Goal: Transaction & Acquisition: Book appointment/travel/reservation

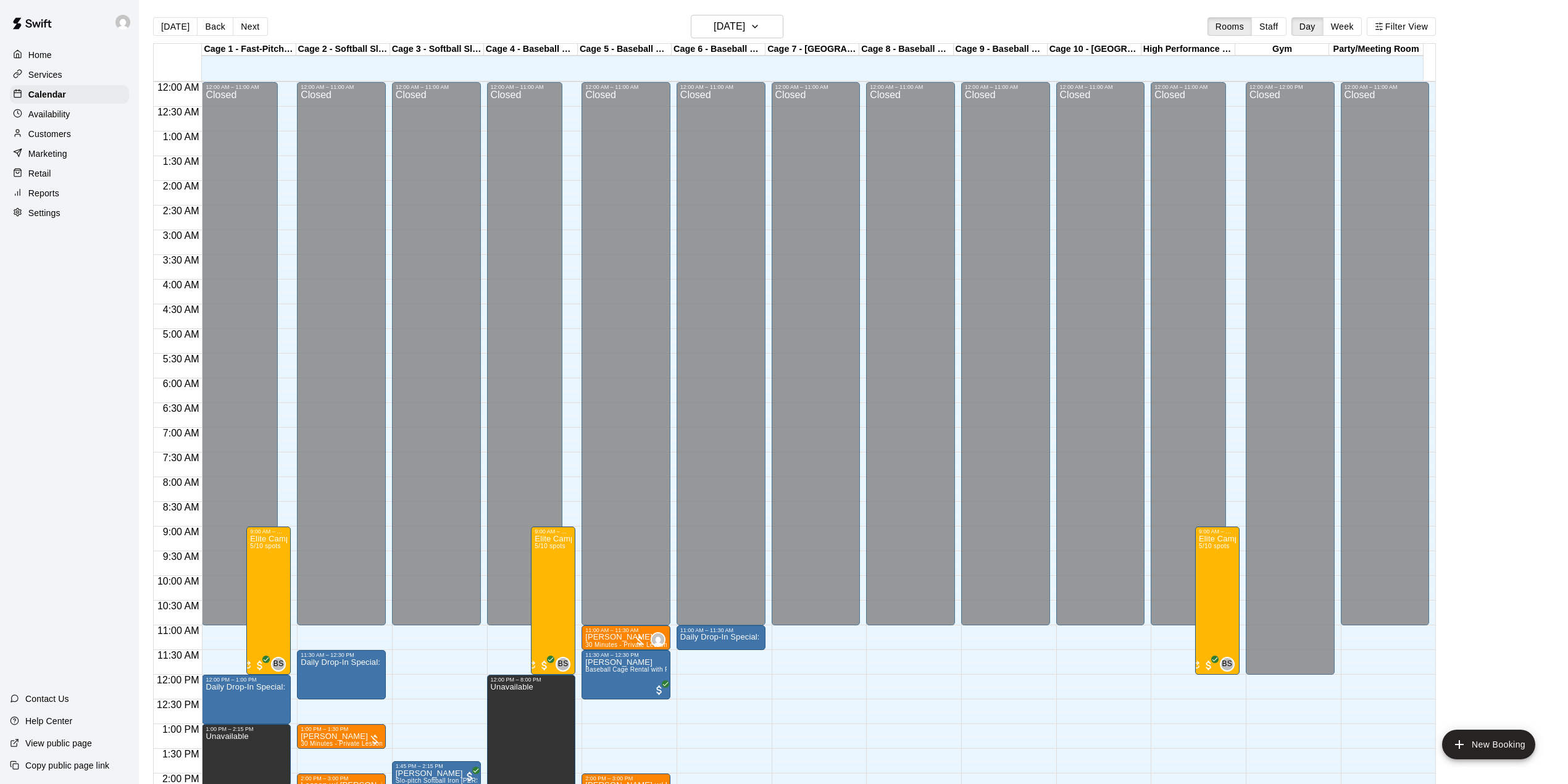
scroll to position [432, 0]
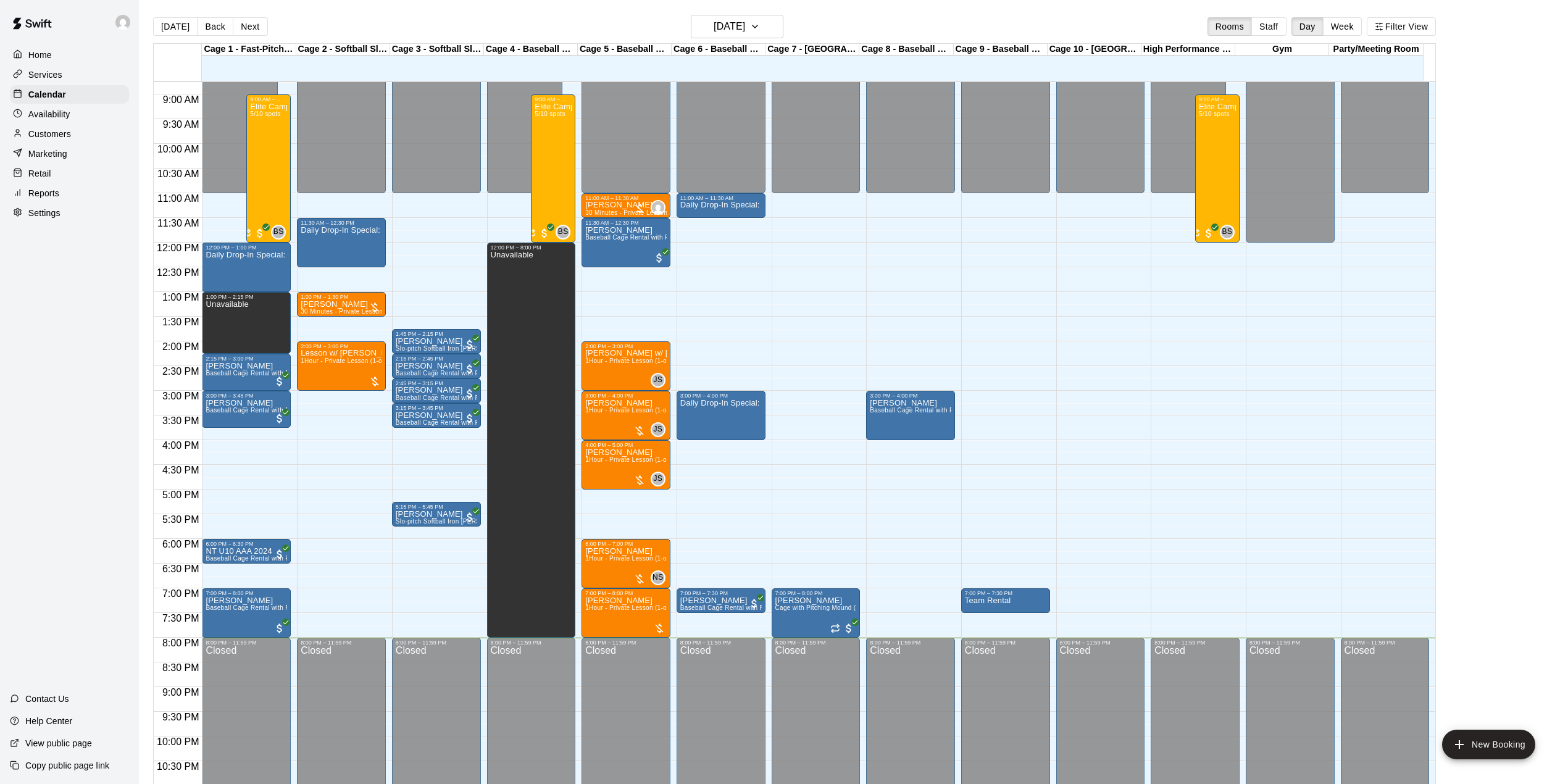
click at [702, 14] on main "[DATE] Back [DATE][DATE] Rooms Staff Day Week Filter View Cage 1 - Fast-Pitch M…" at bounding box center [853, 401] width 1429 height 804
click at [714, 21] on h6 "[DATE]" at bounding box center [729, 26] width 32 height 17
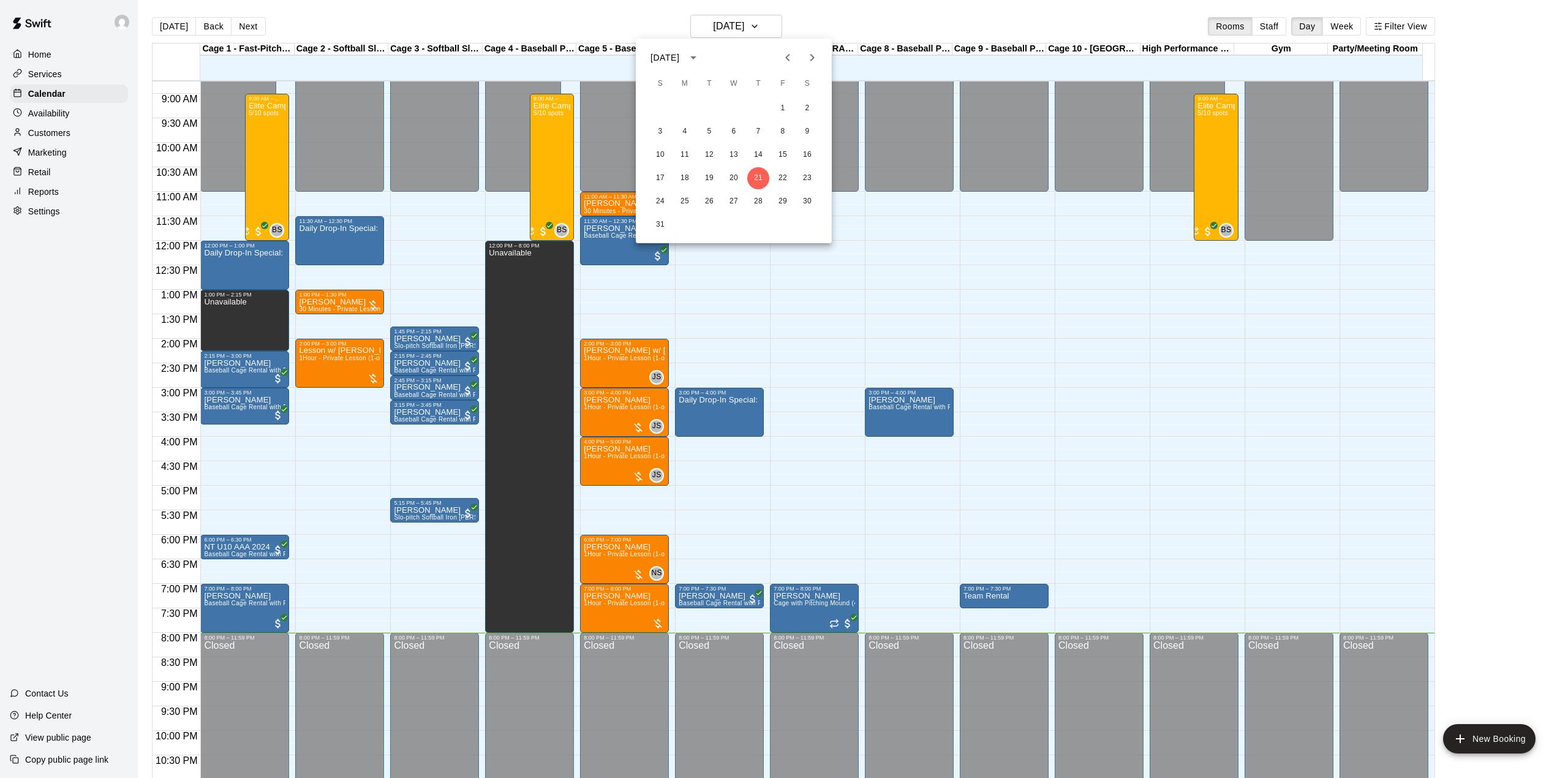
click at [650, 232] on div "31" at bounding box center [734, 224] width 196 height 22
click at [650, 231] on button "31" at bounding box center [660, 224] width 22 height 22
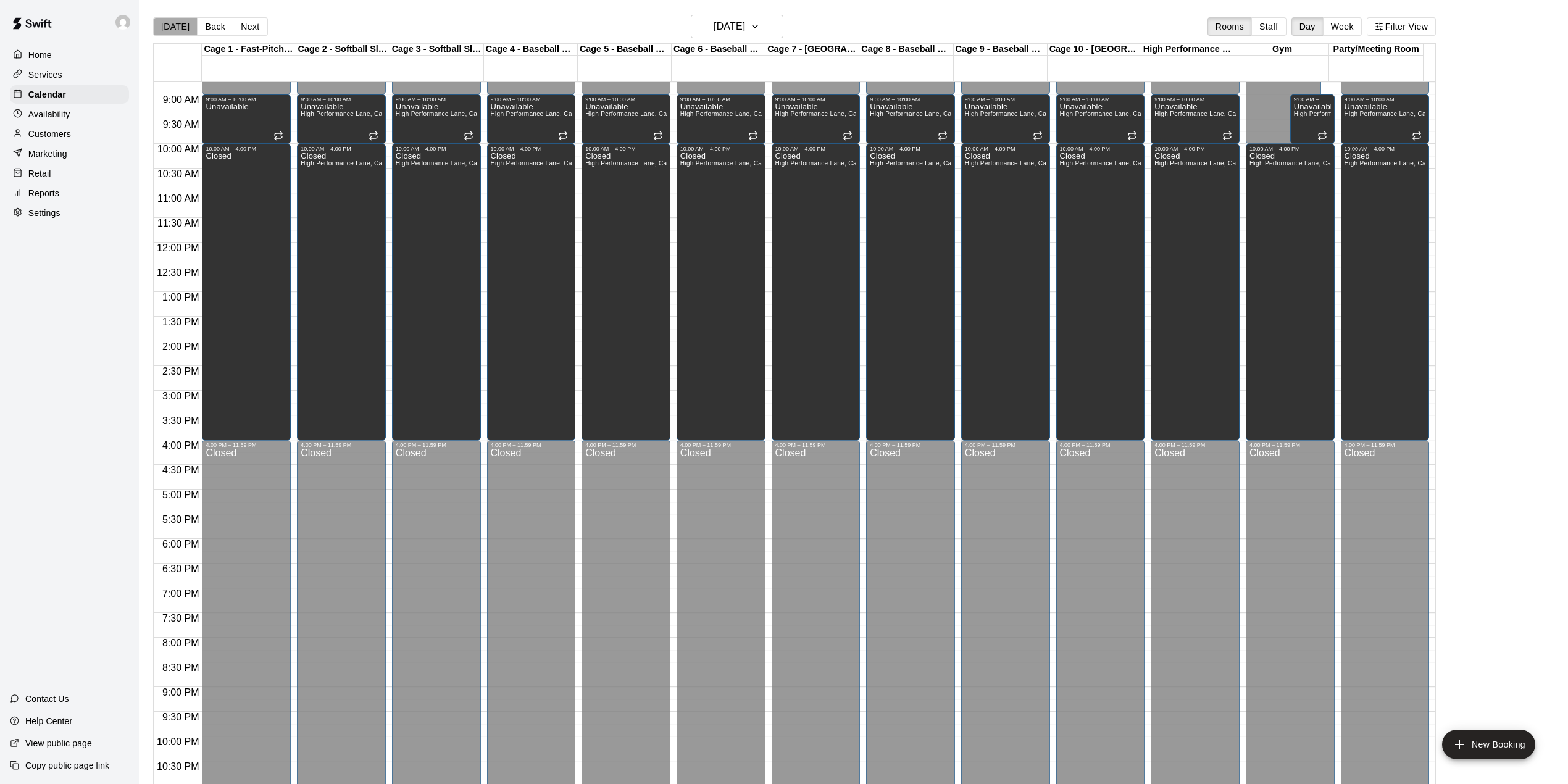
click at [179, 30] on button "[DATE]" at bounding box center [174, 26] width 44 height 18
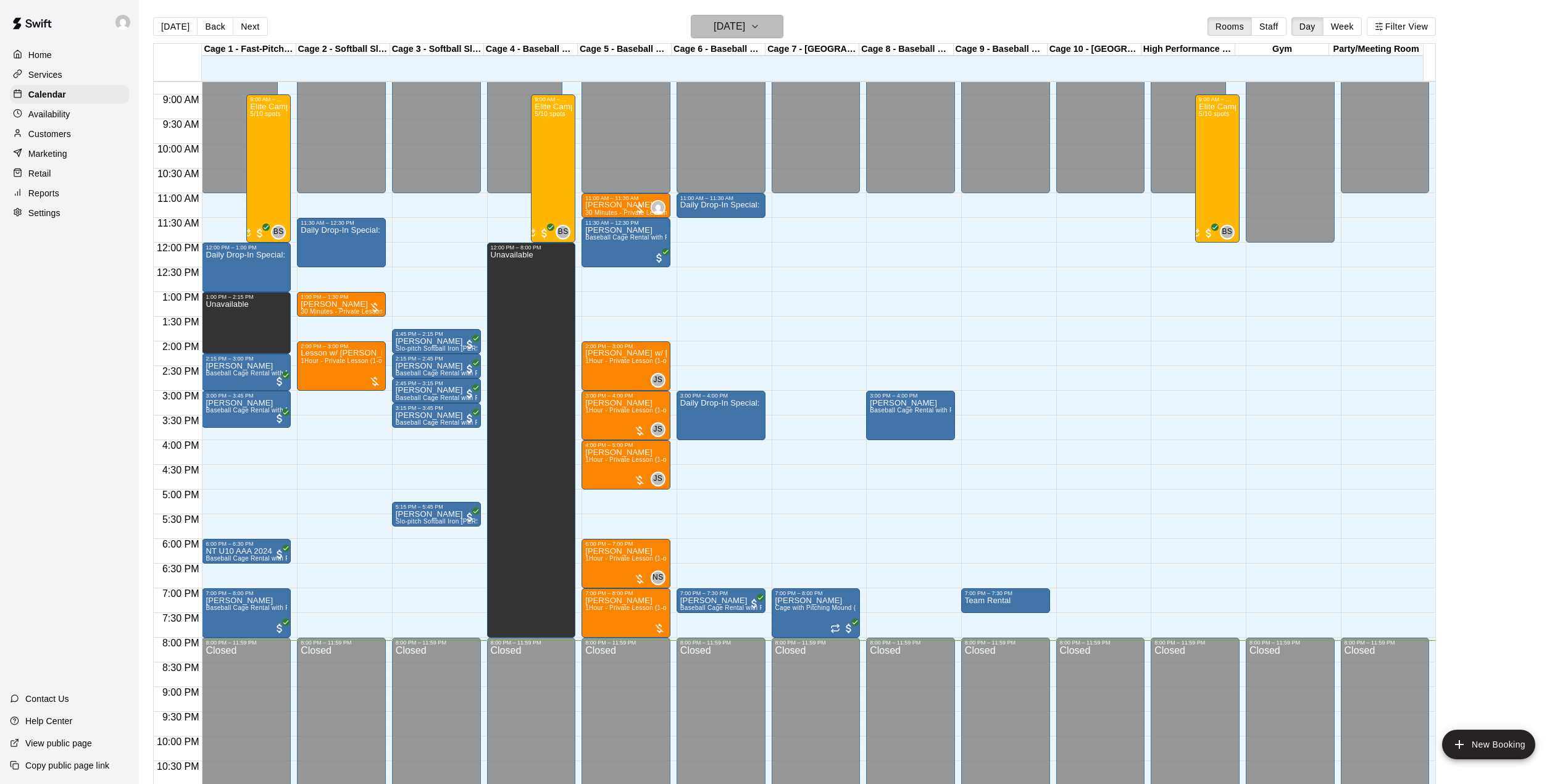
click at [722, 23] on h6 "[DATE]" at bounding box center [729, 26] width 32 height 17
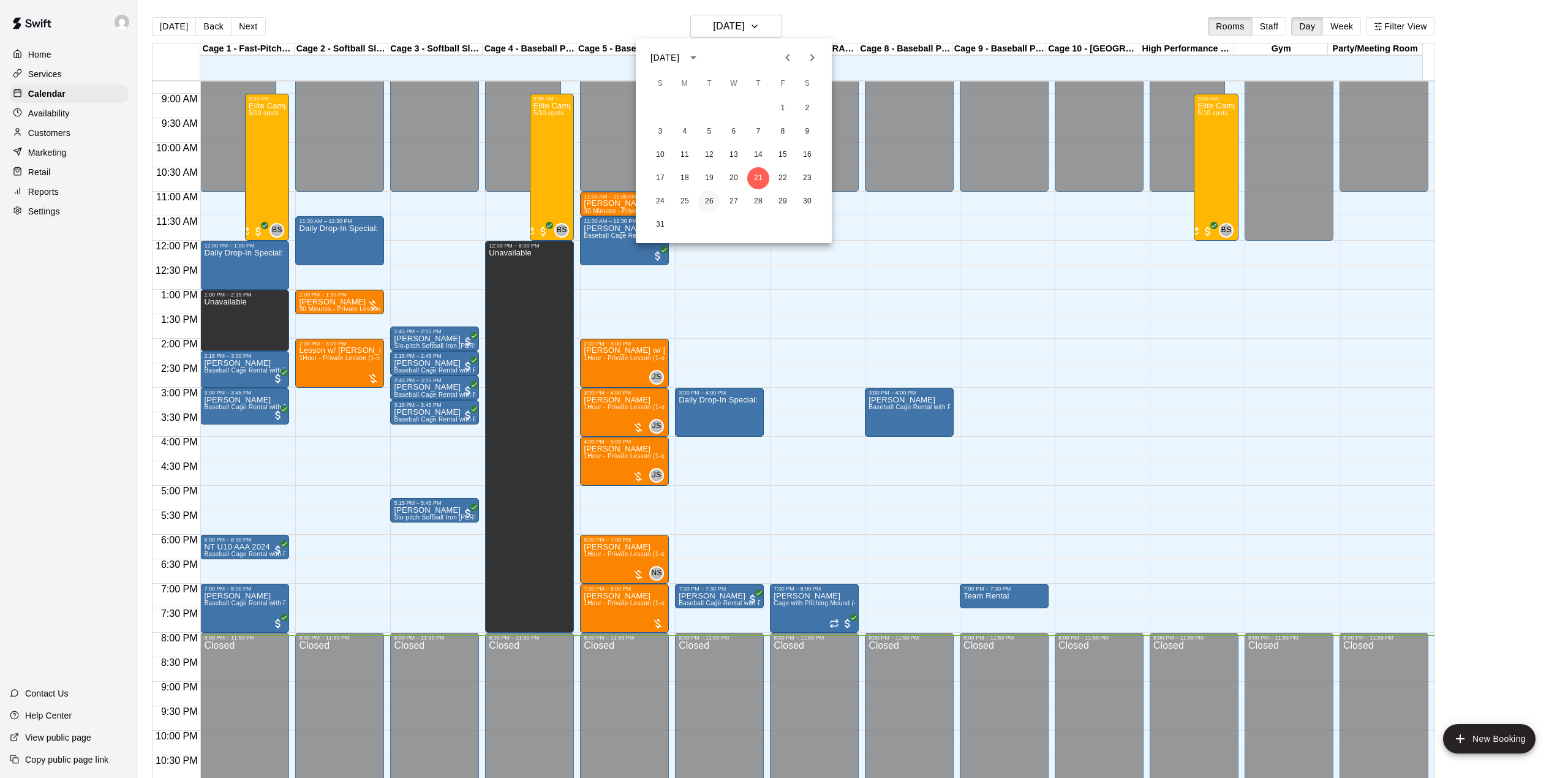
click at [709, 201] on button "26" at bounding box center [710, 201] width 22 height 22
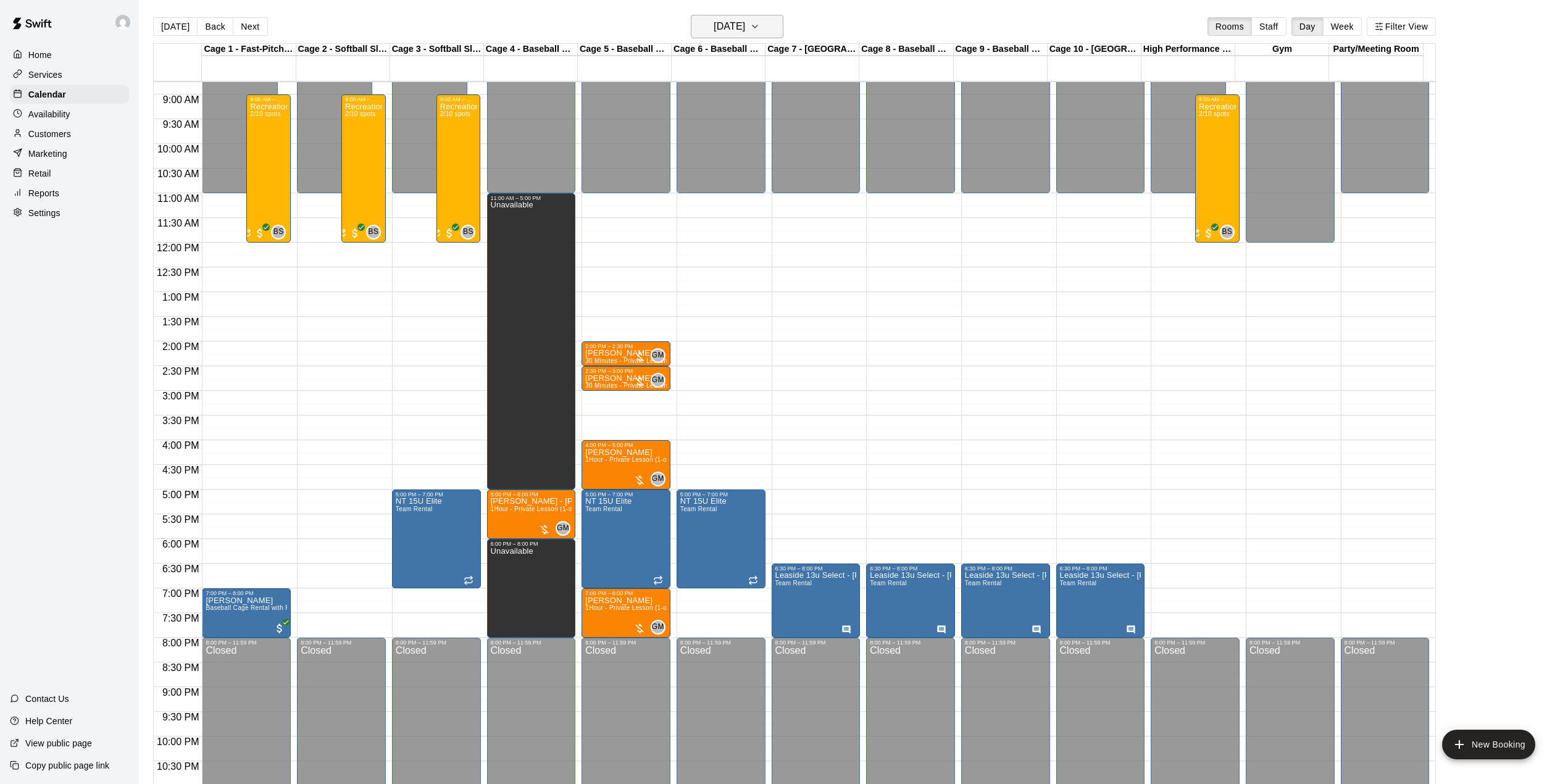
click at [745, 30] on h6 "[DATE]" at bounding box center [729, 26] width 32 height 17
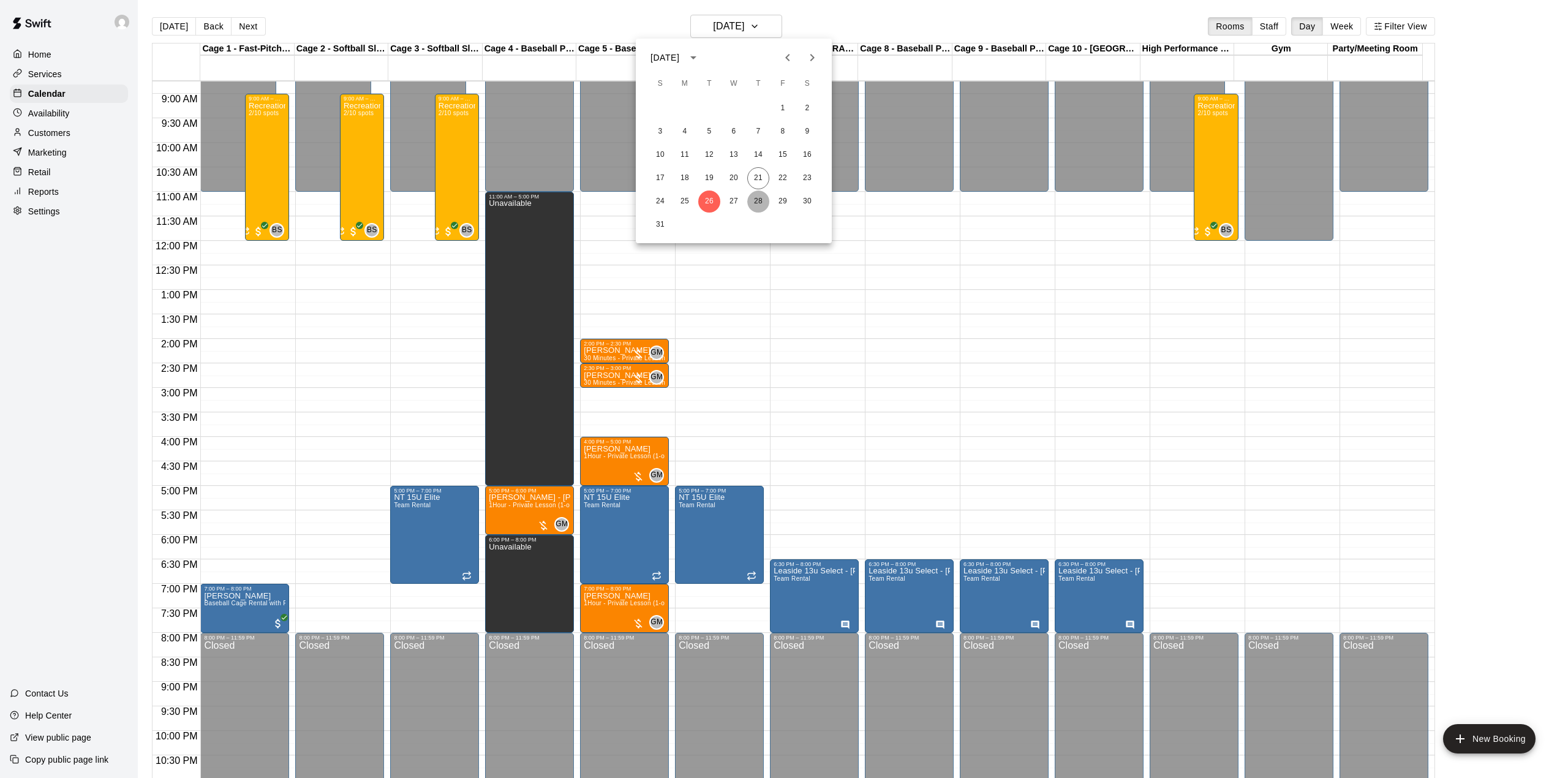
click at [751, 206] on button "28" at bounding box center [758, 201] width 22 height 22
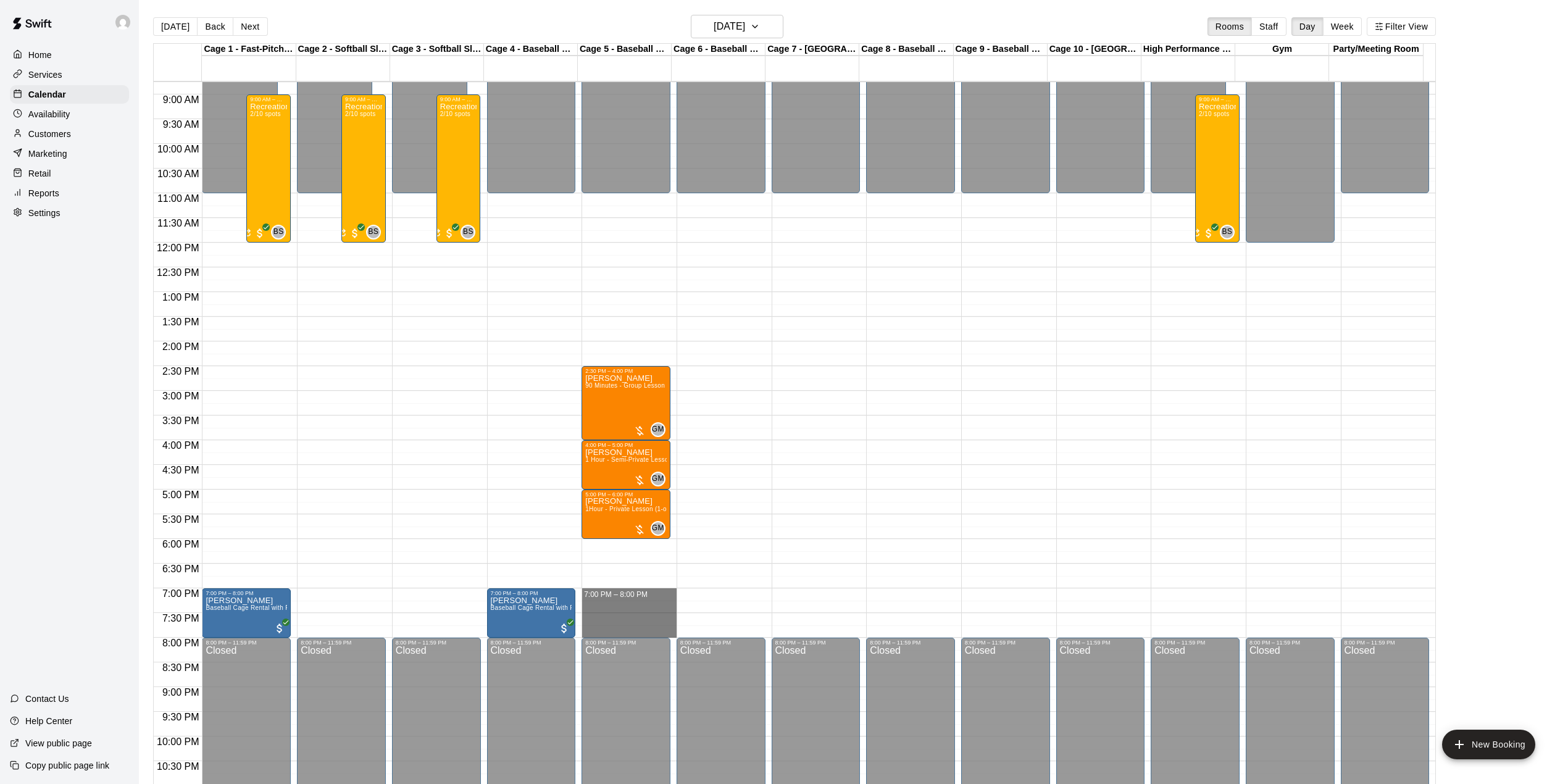
drag, startPoint x: 638, startPoint y: 593, endPoint x: 640, endPoint y: 628, distance: 35.1
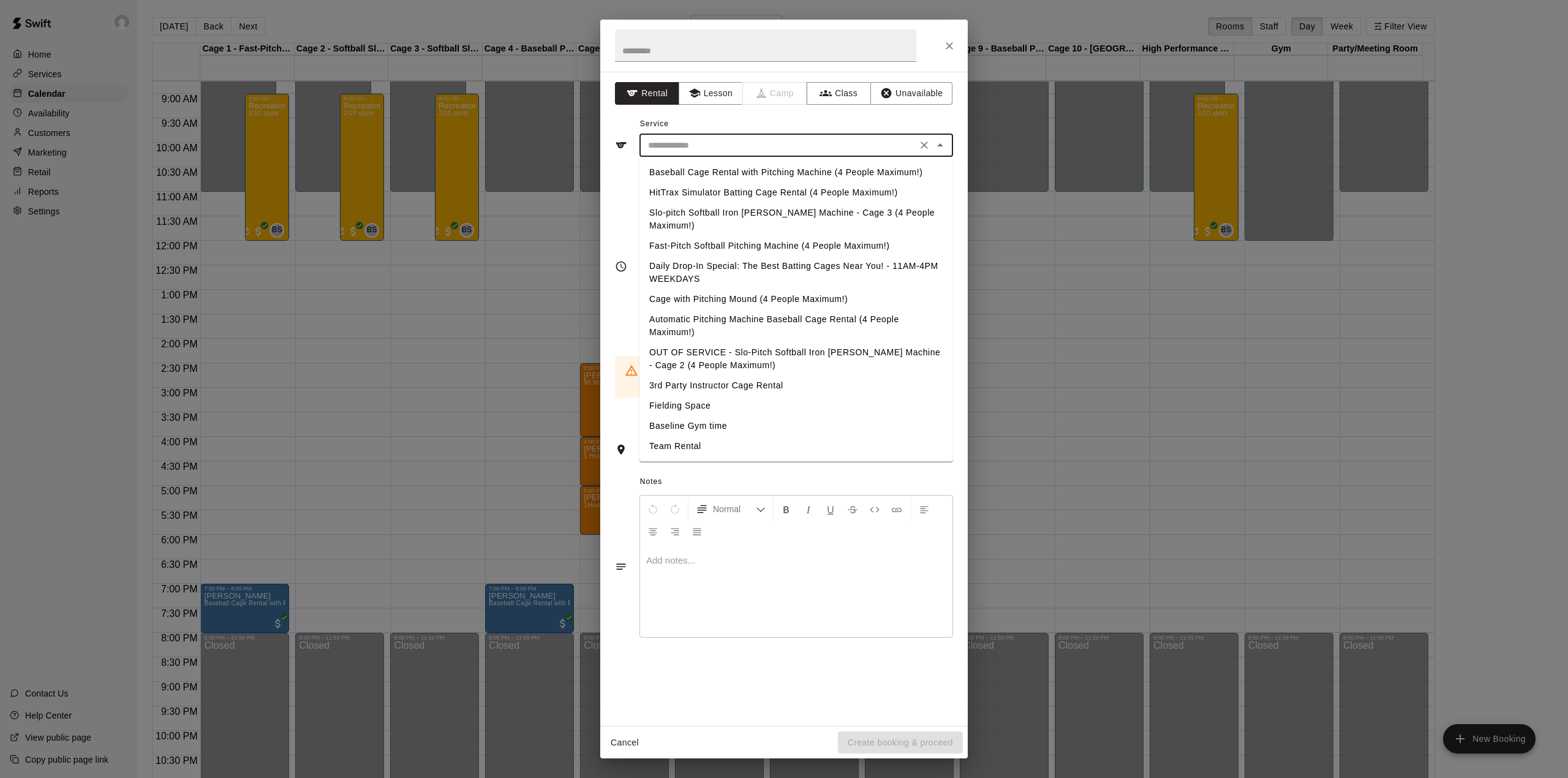
click at [761, 146] on input "text" at bounding box center [778, 145] width 270 height 15
click at [707, 174] on li "Baseball Cage Rental with Pitching Machine (4 People Maximum!)" at bounding box center [797, 172] width 314 height 21
type input "**********"
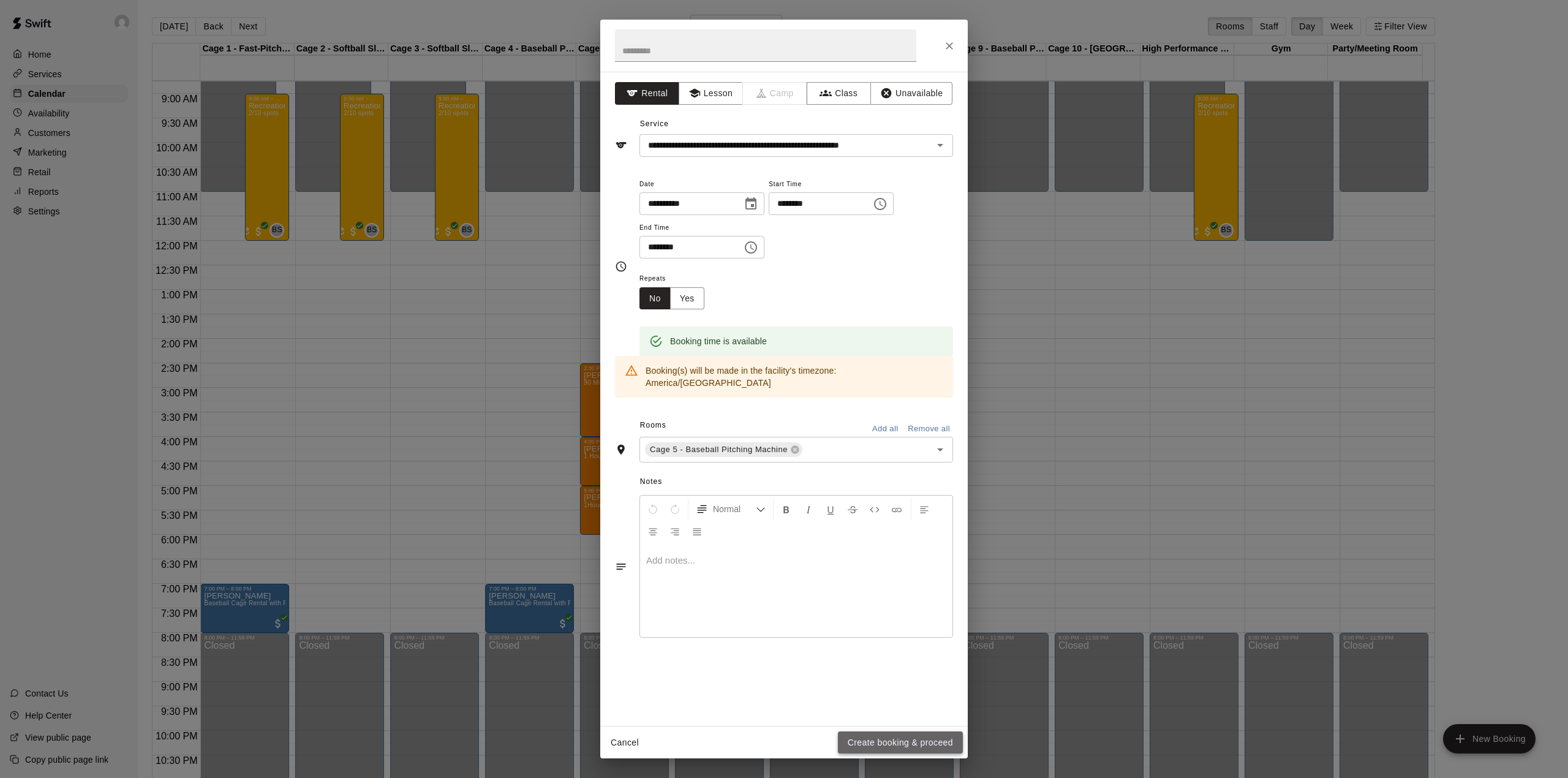
click at [881, 736] on button "Create booking & proceed" at bounding box center [900, 742] width 125 height 22
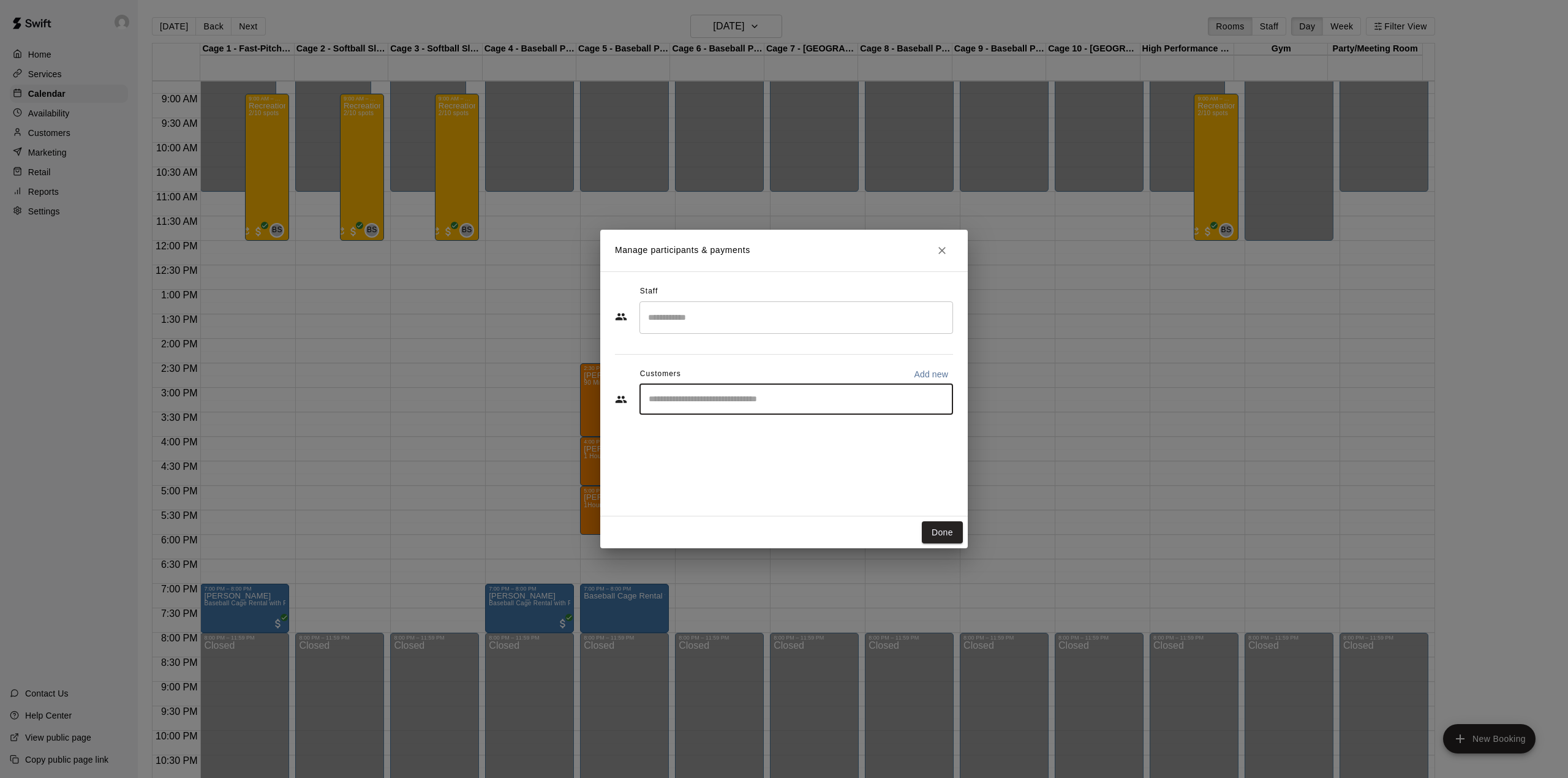
click at [734, 400] on input "Start typing to search customers..." at bounding box center [796, 399] width 302 height 13
type input "********"
click at [734, 440] on span "[EMAIL_ADDRESS][DOMAIN_NAME]" at bounding box center [739, 441] width 132 height 9
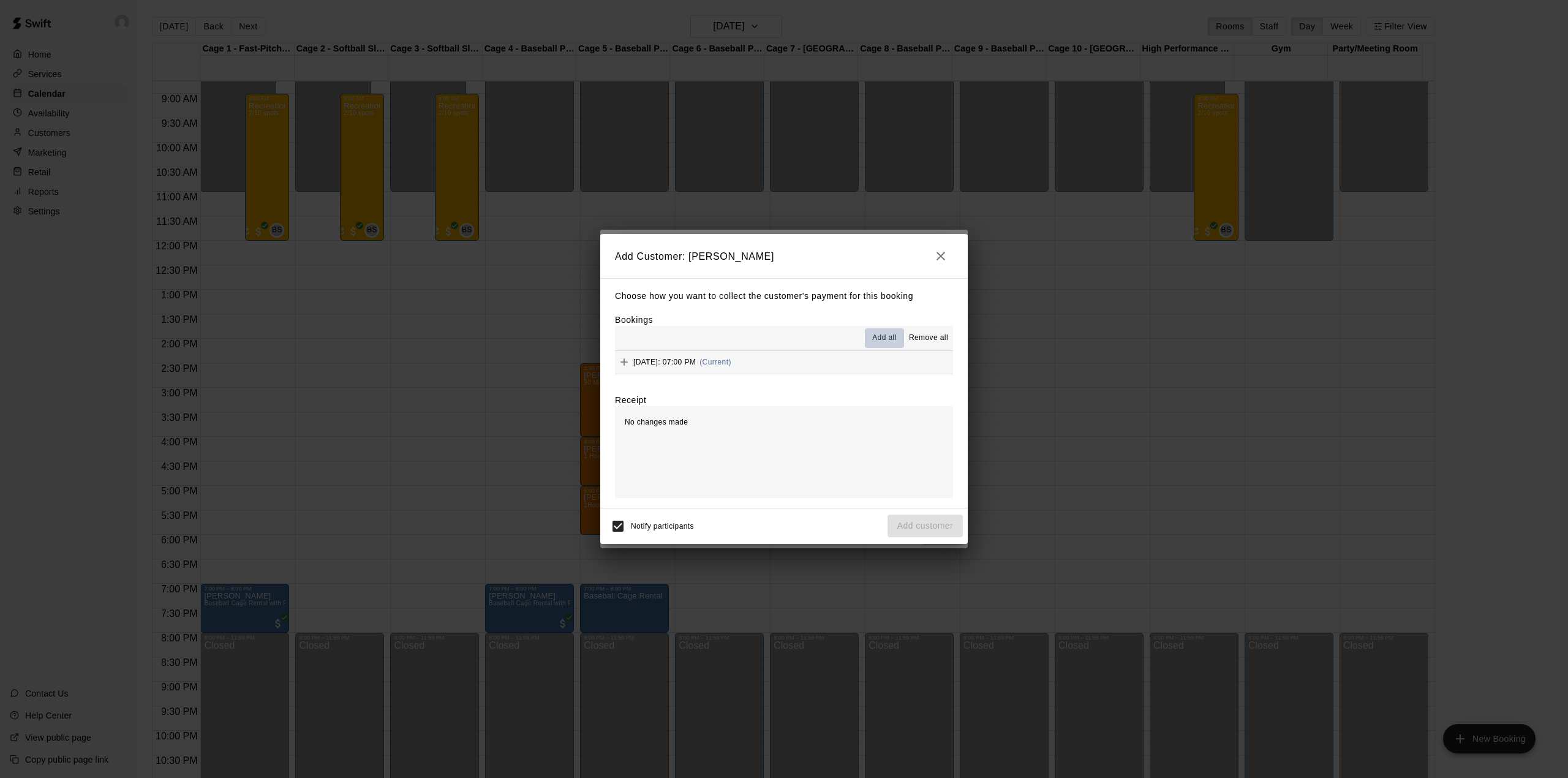
click at [888, 337] on span "Add all" at bounding box center [884, 338] width 24 height 13
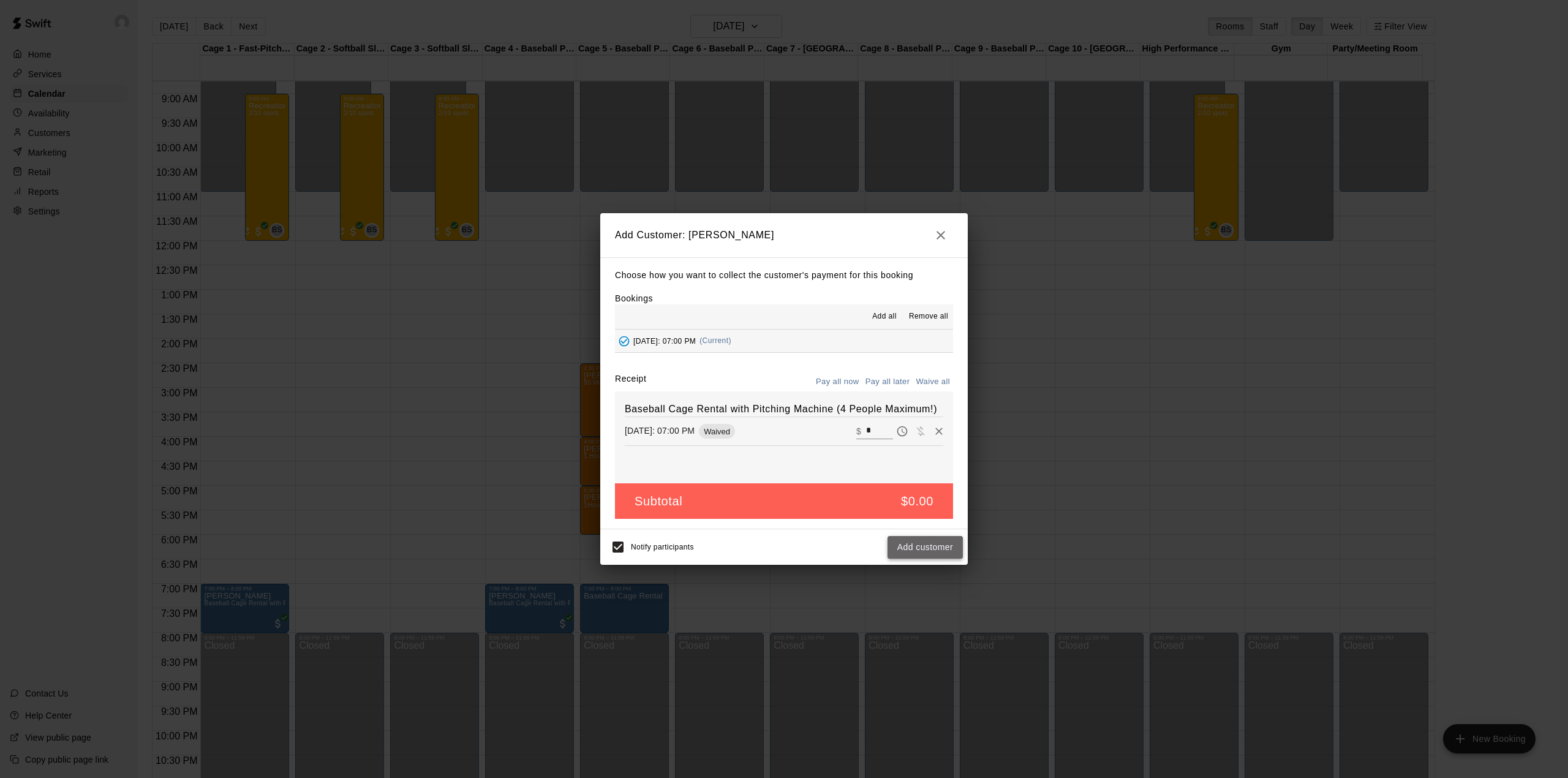
click at [908, 540] on button "Add customer" at bounding box center [926, 547] width 75 height 22
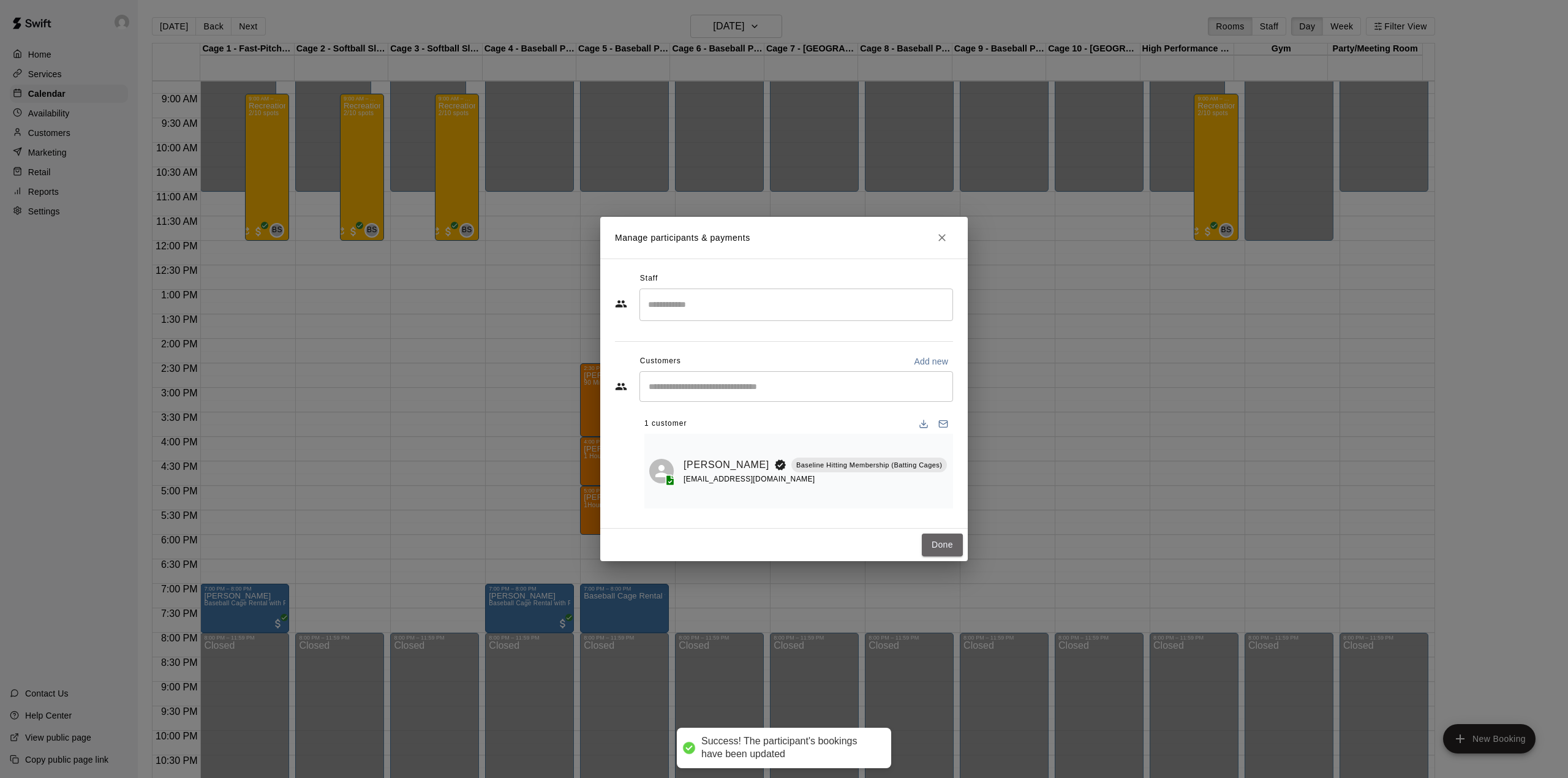
drag, startPoint x: 948, startPoint y: 539, endPoint x: 945, endPoint y: 505, distance: 34.1
click at [948, 540] on button "Done" at bounding box center [943, 545] width 41 height 22
